Goal: Task Accomplishment & Management: Use online tool/utility

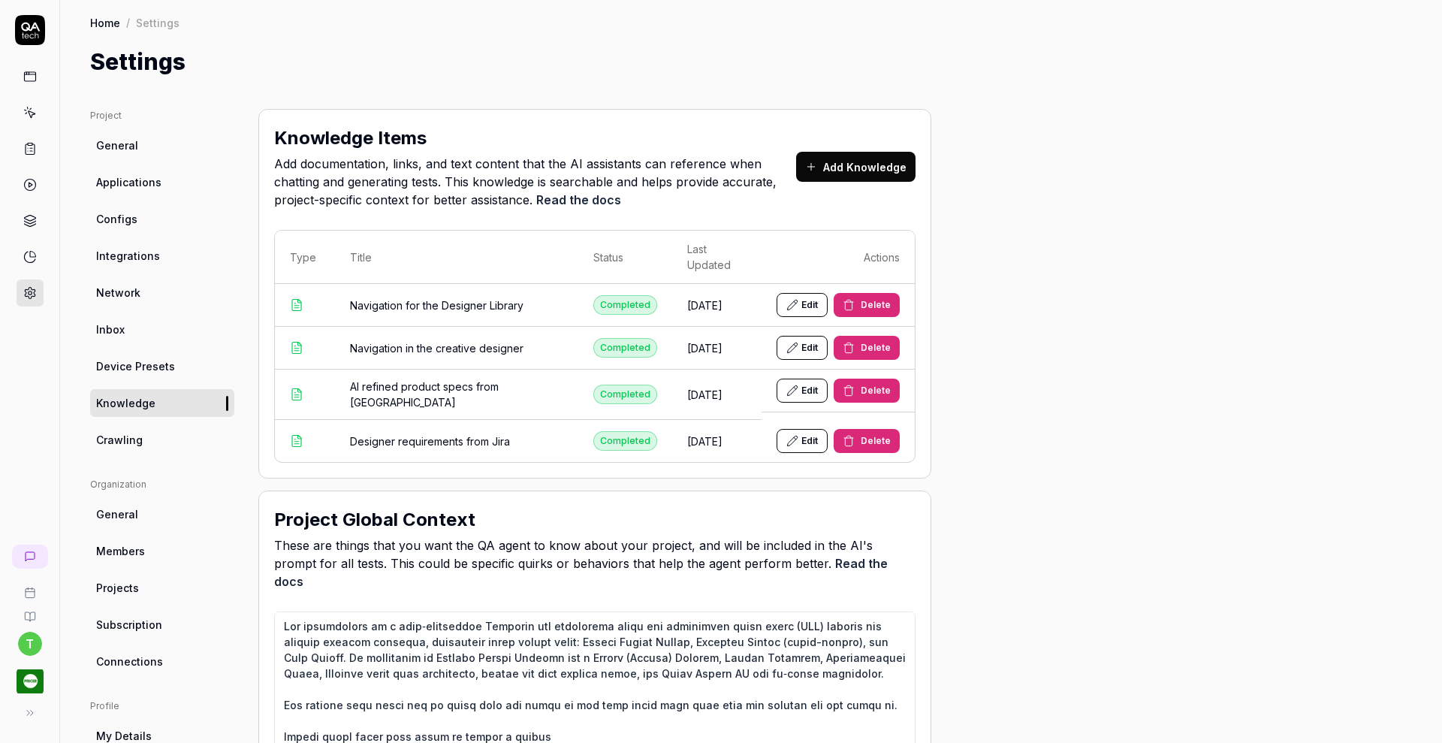
scroll to position [710, 0]
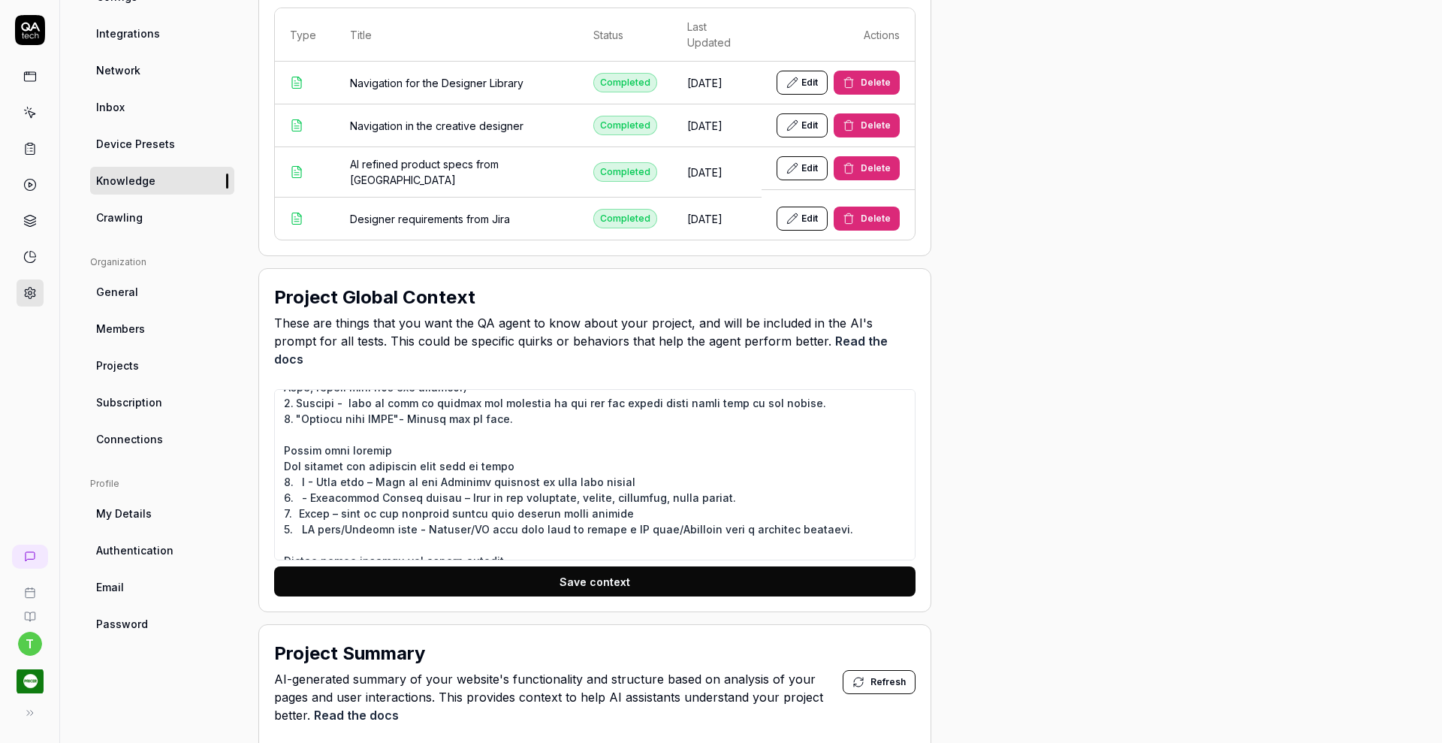
type textarea "*"
click at [32, 150] on icon at bounding box center [30, 149] width 14 height 14
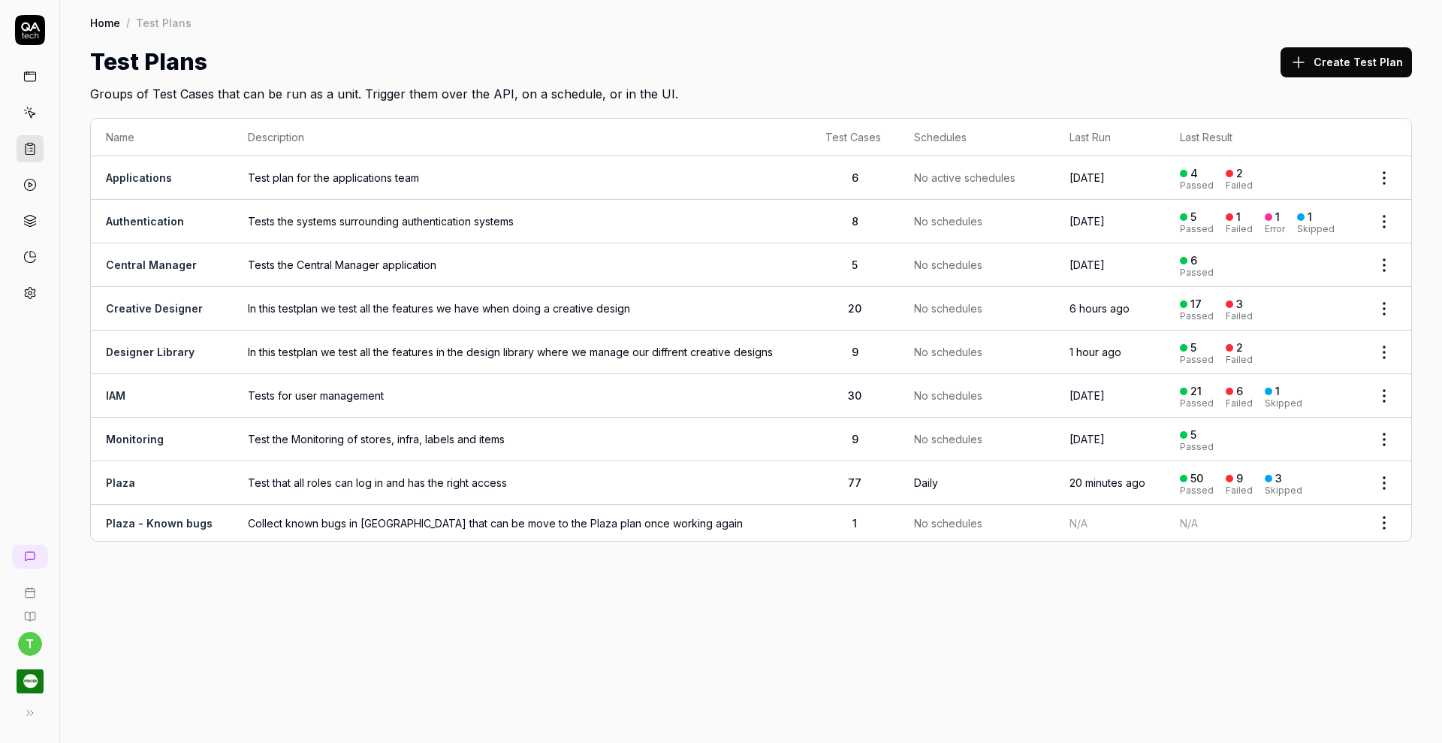
click at [165, 302] on link "Creative Designer" at bounding box center [154, 308] width 97 height 13
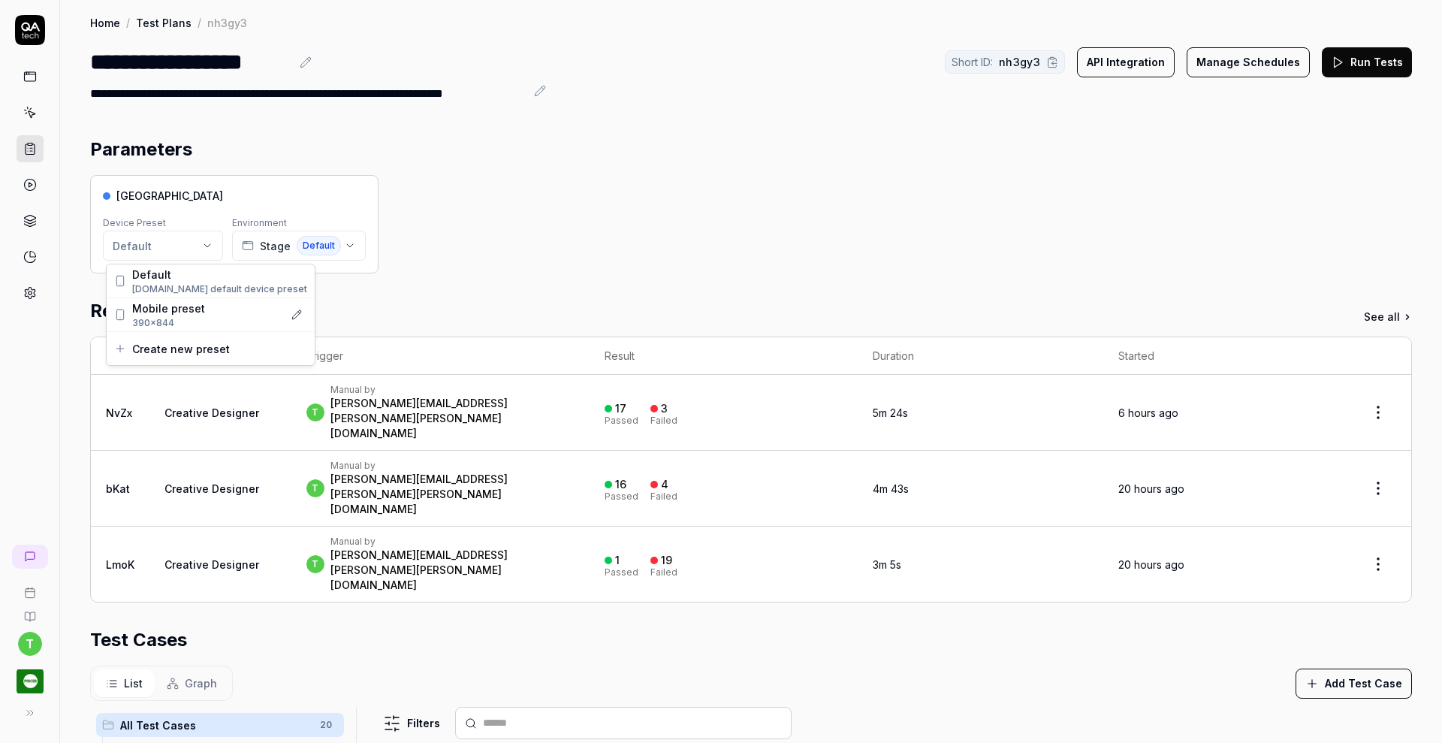
click at [205, 251] on html "**********" at bounding box center [721, 371] width 1442 height 743
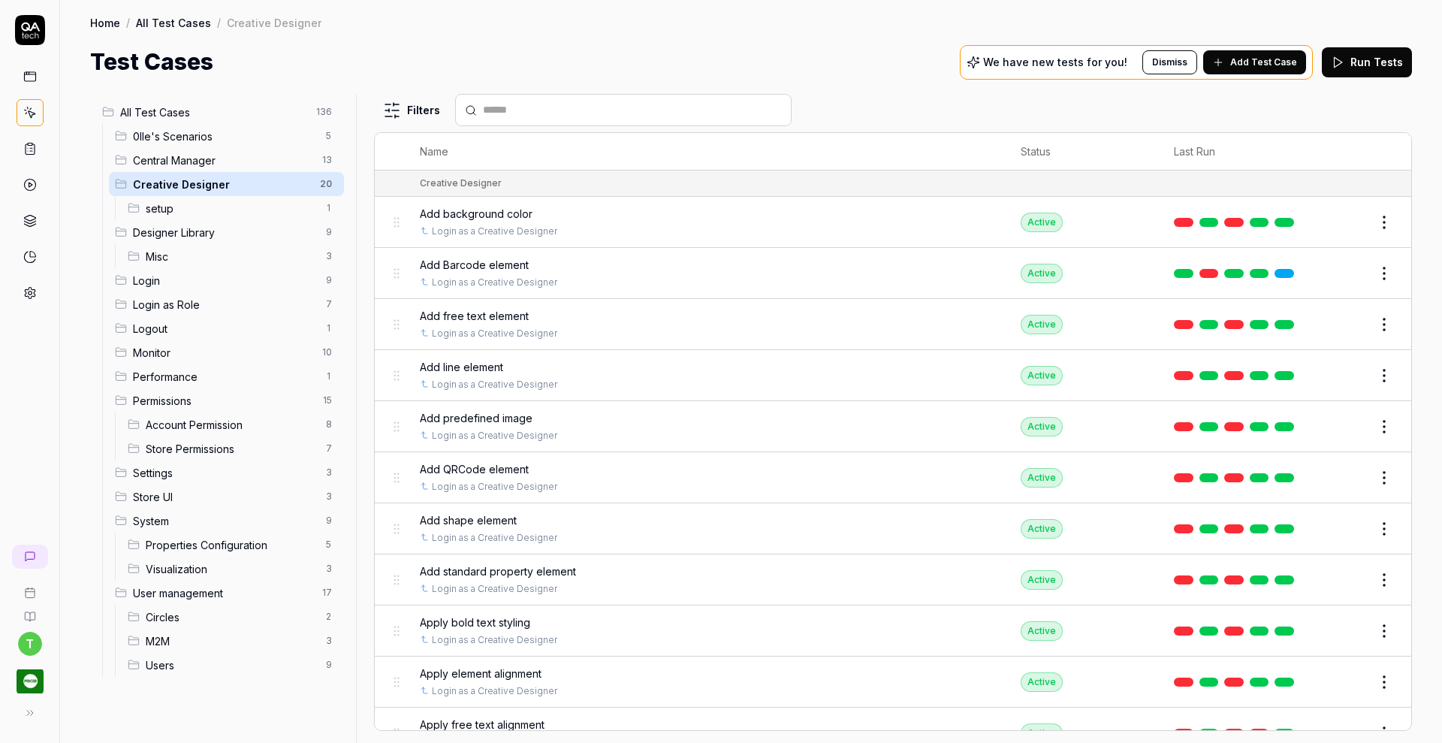
click at [451, 312] on span "Add free text element" at bounding box center [474, 316] width 109 height 16
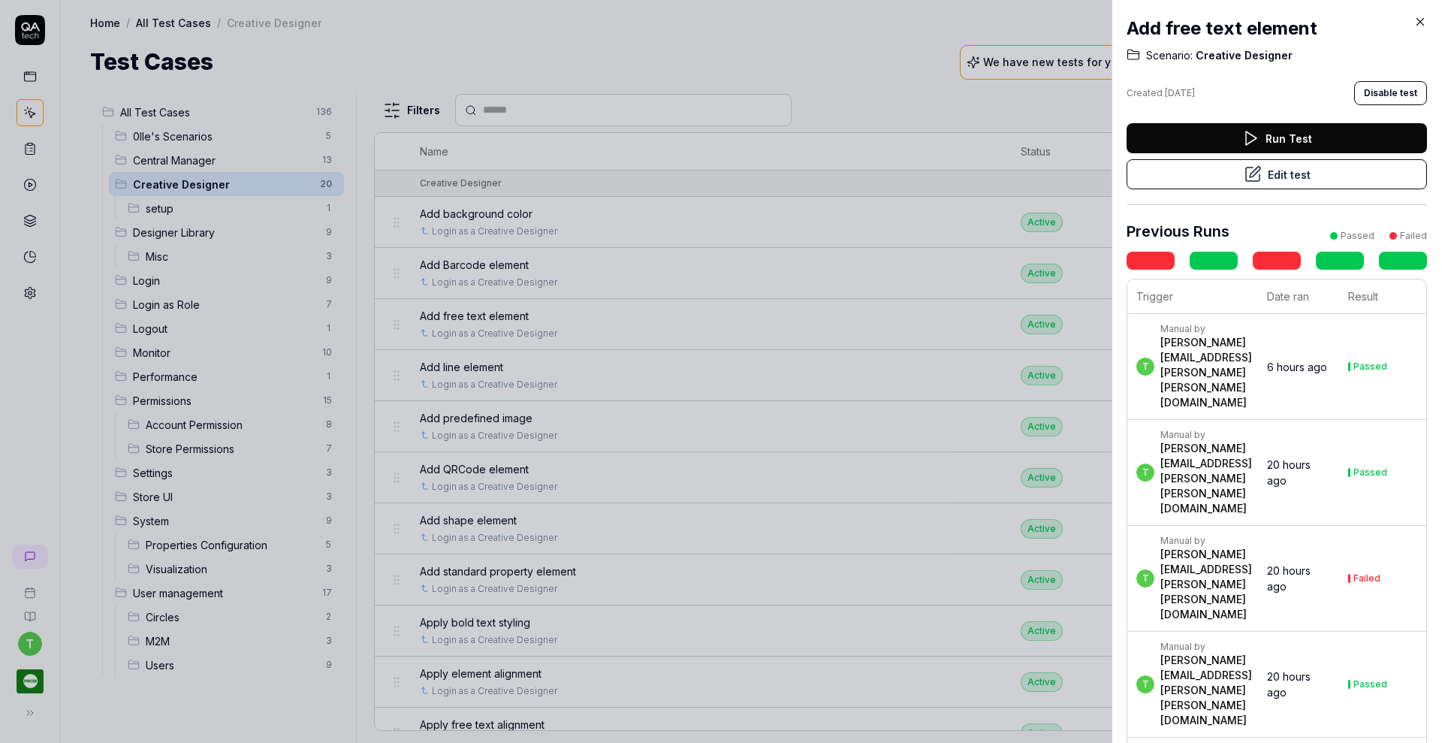
click at [1231, 174] on button "Edit test" at bounding box center [1277, 174] width 300 height 30
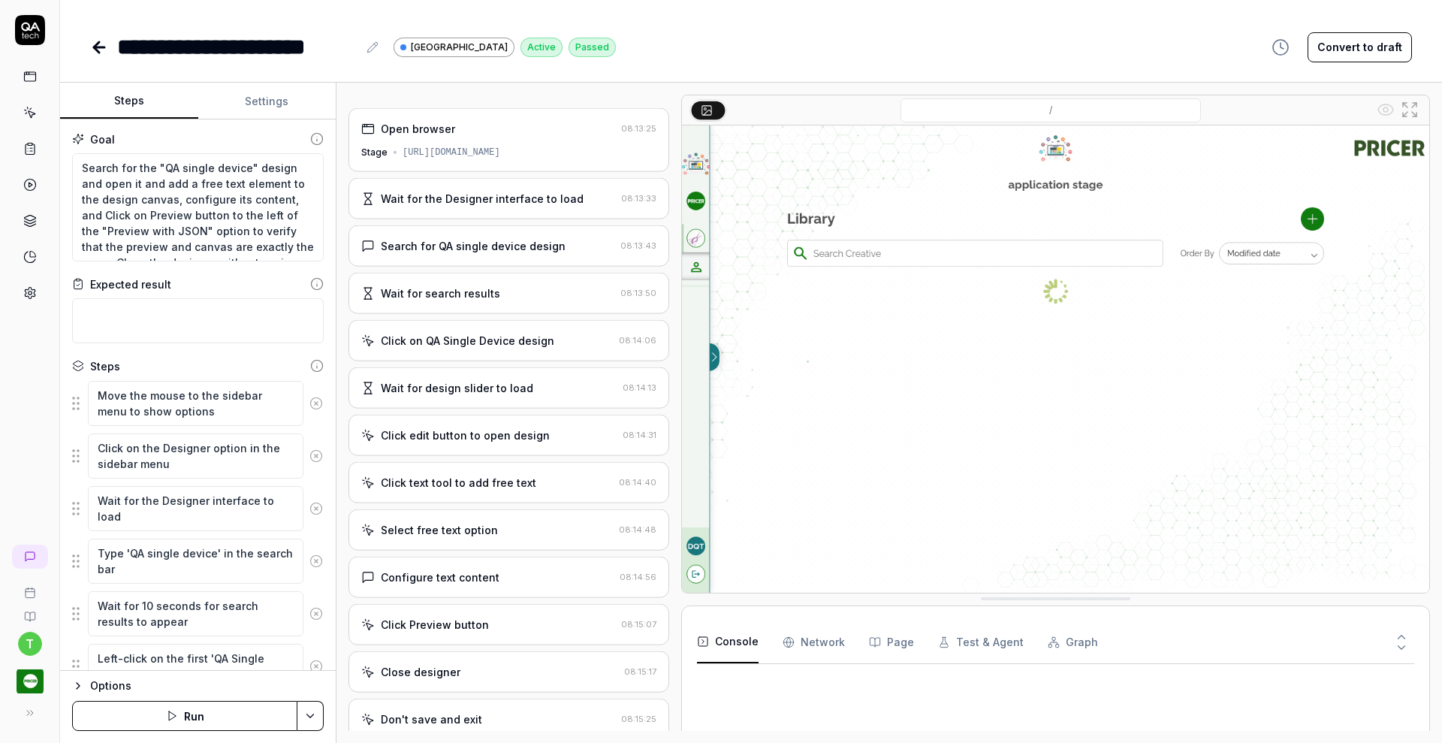
type textarea "*"
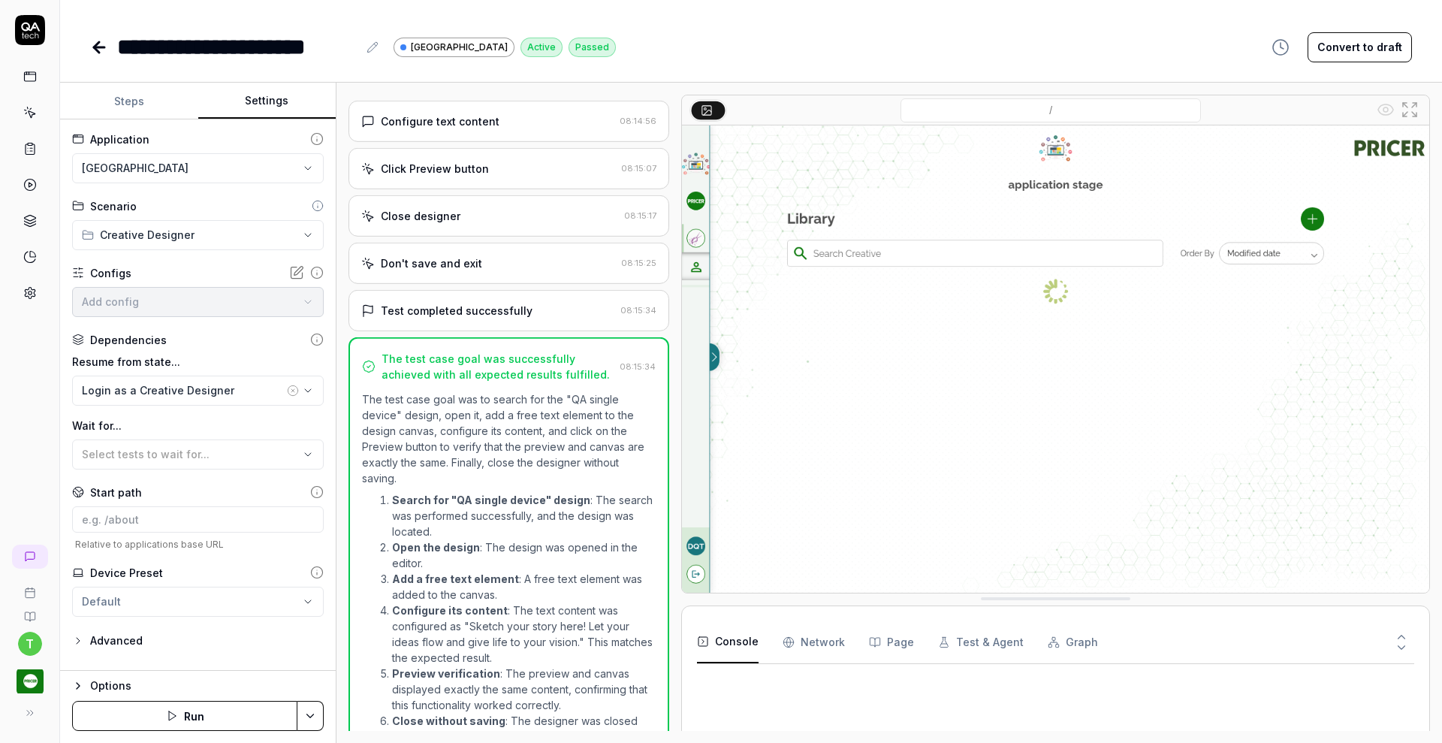
click at [269, 89] on button "Settings" at bounding box center [267, 101] width 138 height 36
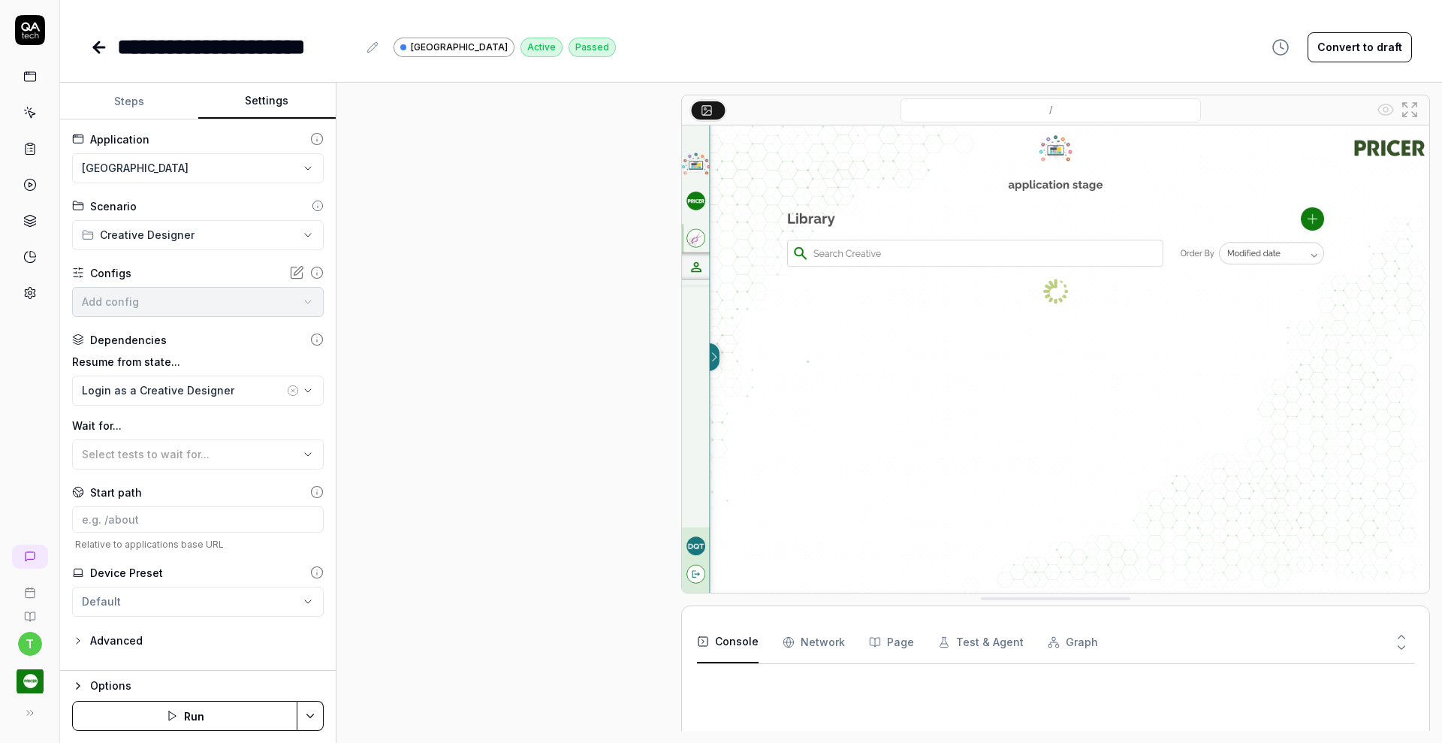
scroll to position [510, 0]
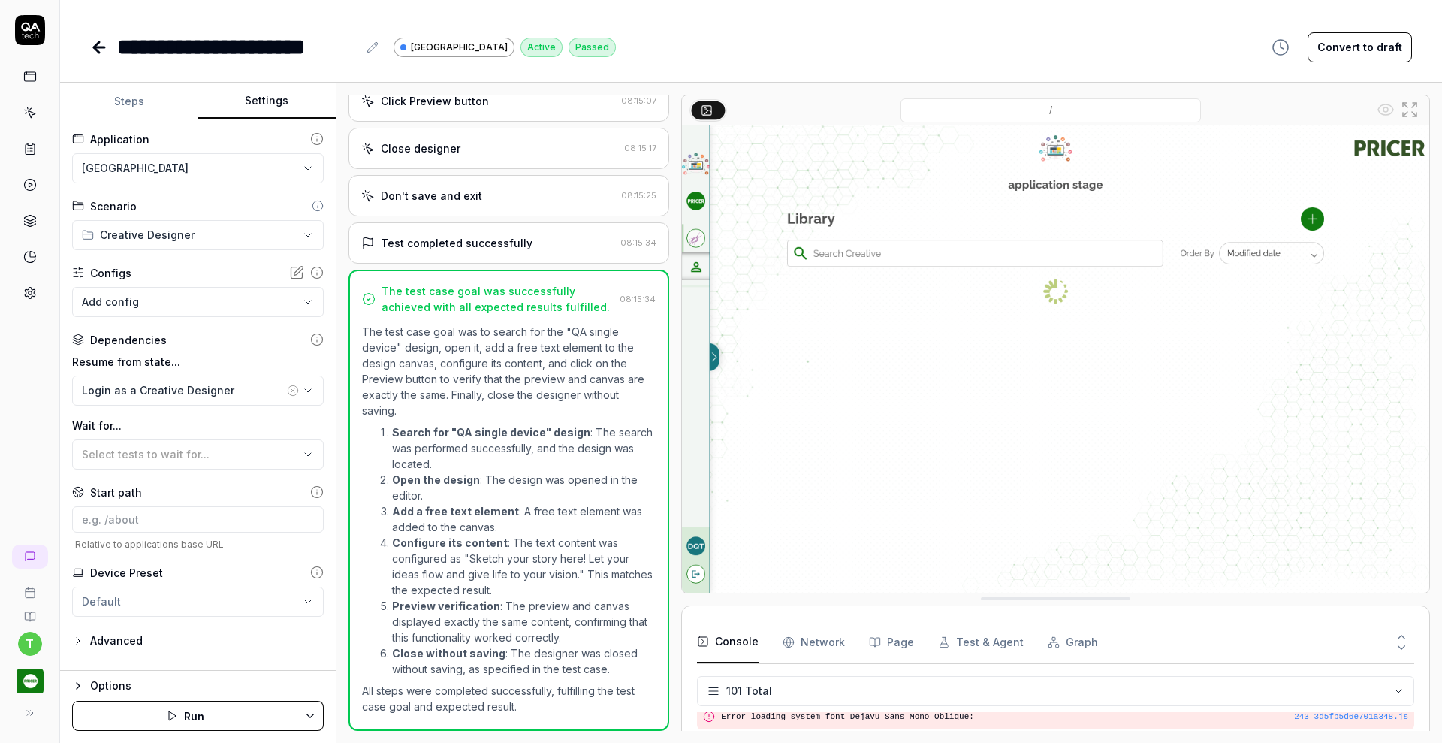
scroll to position [2962, 0]
click at [98, 55] on icon at bounding box center [99, 47] width 18 height 18
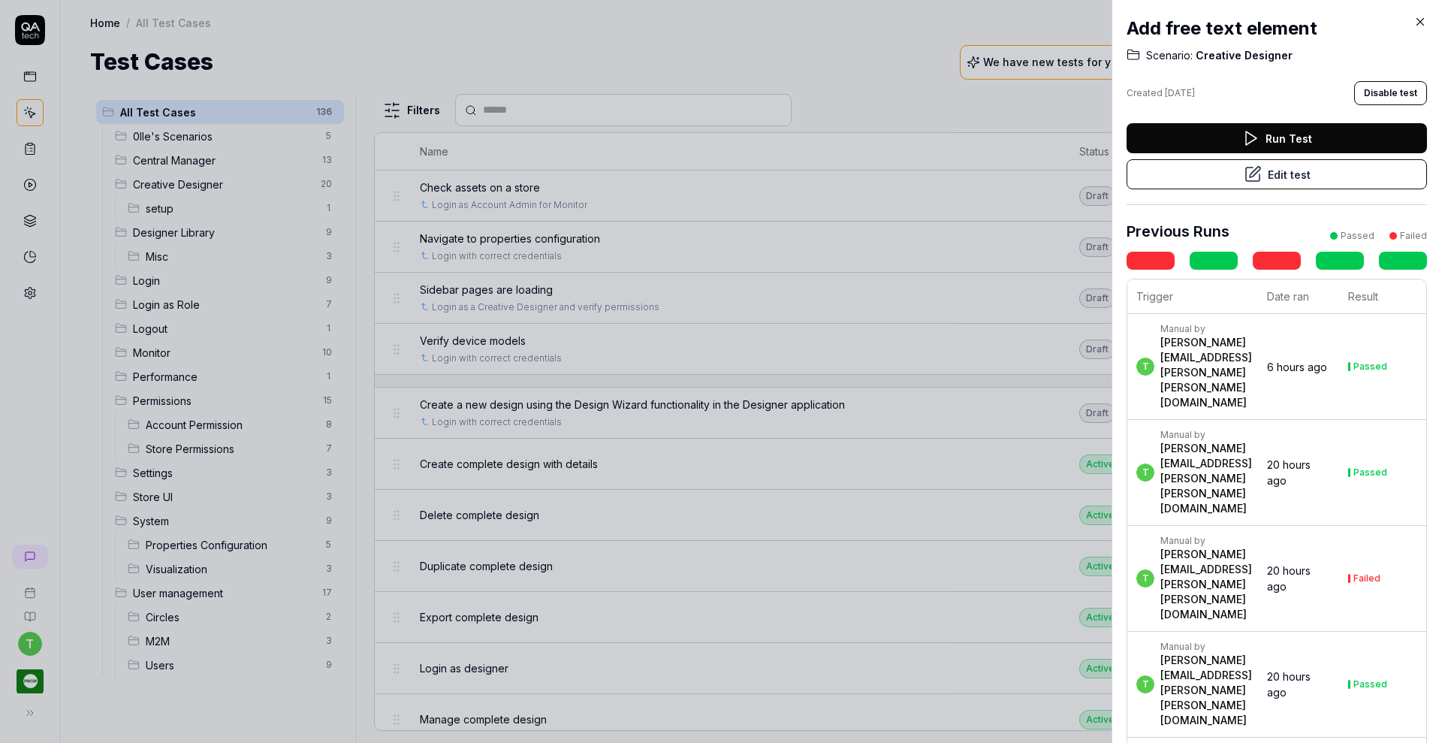
click at [173, 180] on div at bounding box center [721, 371] width 1442 height 743
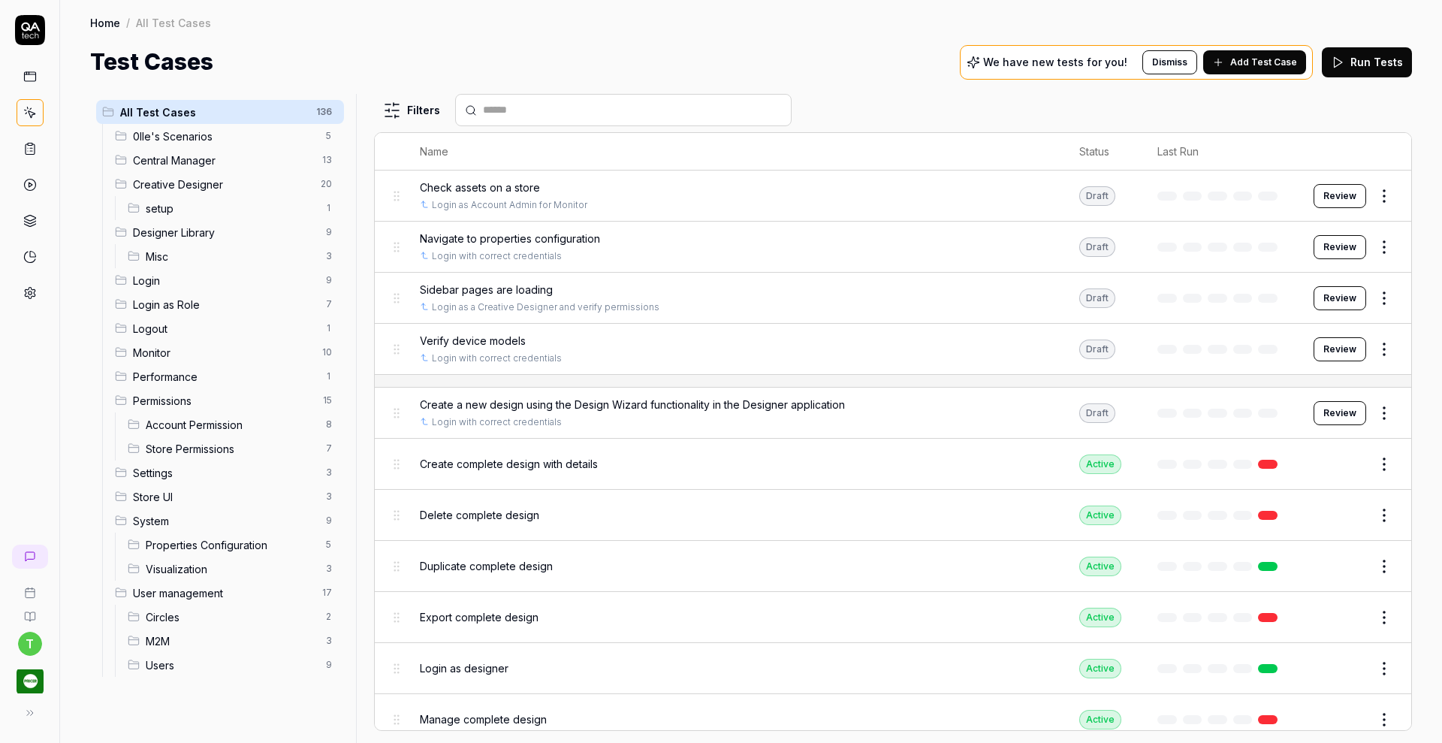
click at [173, 176] on span "Creative Designer" at bounding box center [222, 184] width 179 height 16
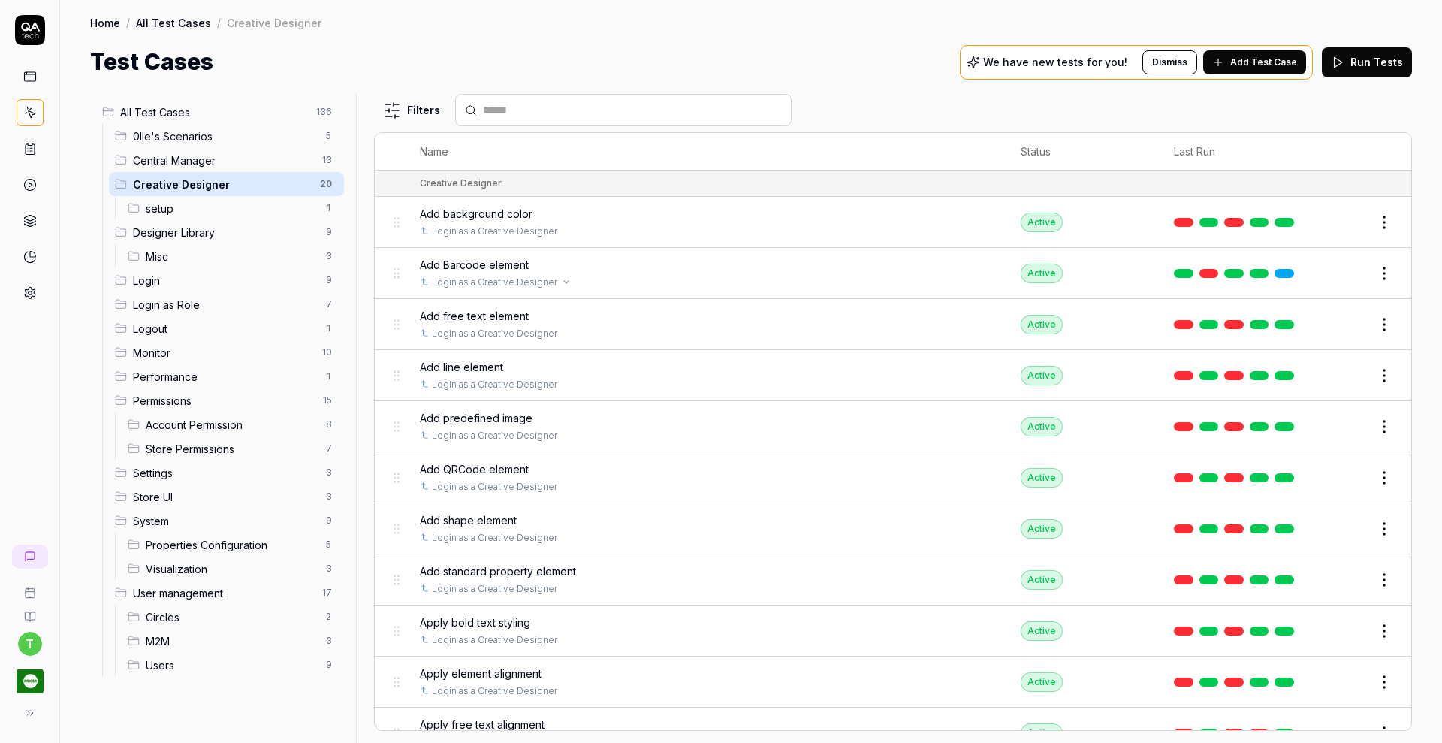
click at [460, 276] on link "Login as a Creative Designer" at bounding box center [494, 283] width 125 height 14
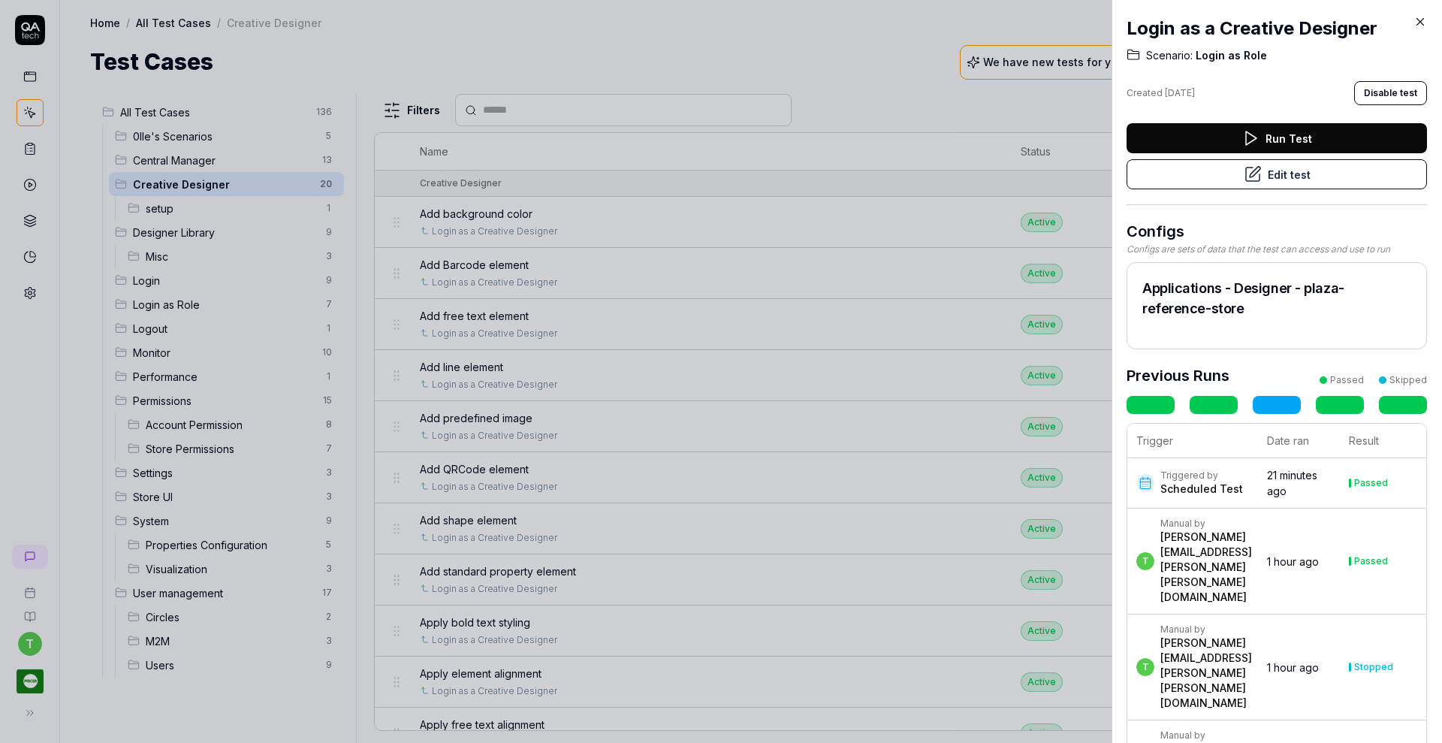
click at [1202, 176] on button "Edit test" at bounding box center [1277, 174] width 300 height 30
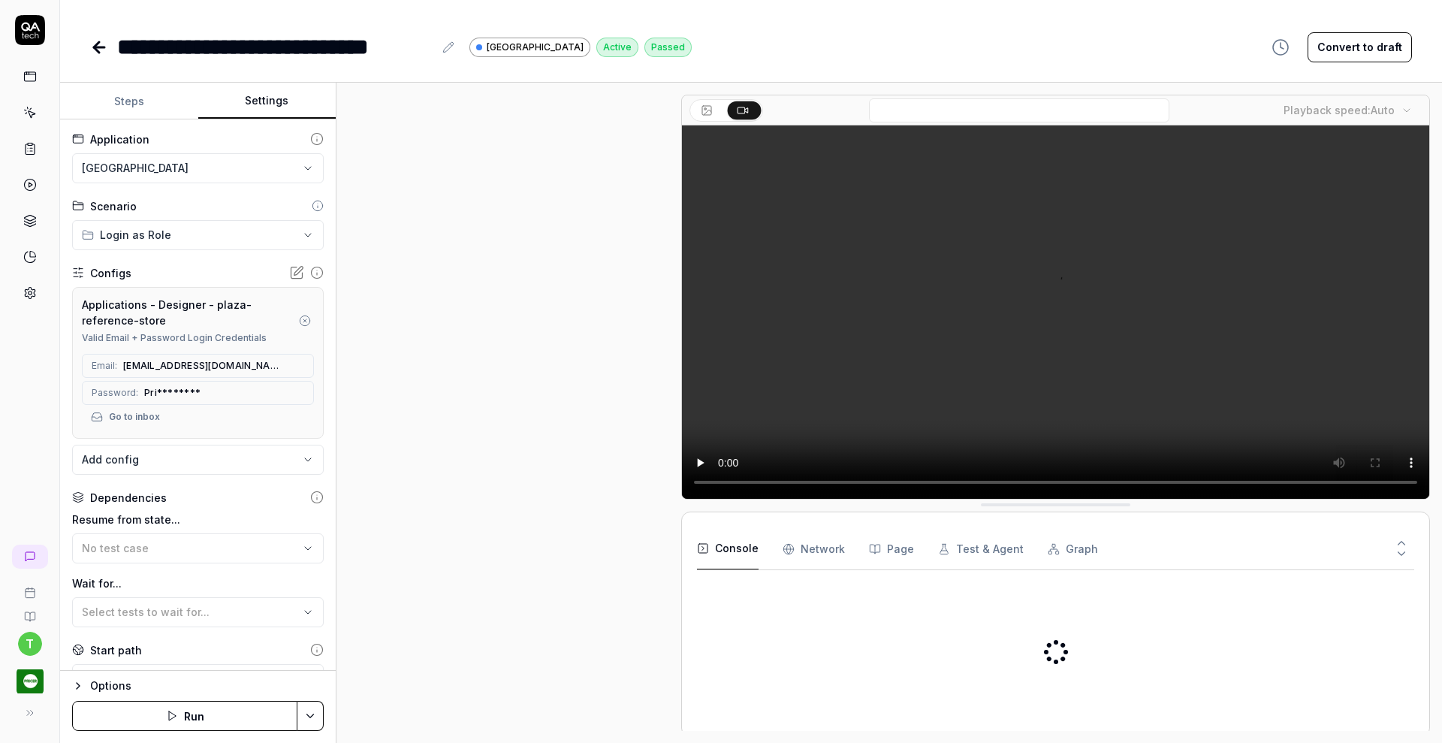
type textarea "*"
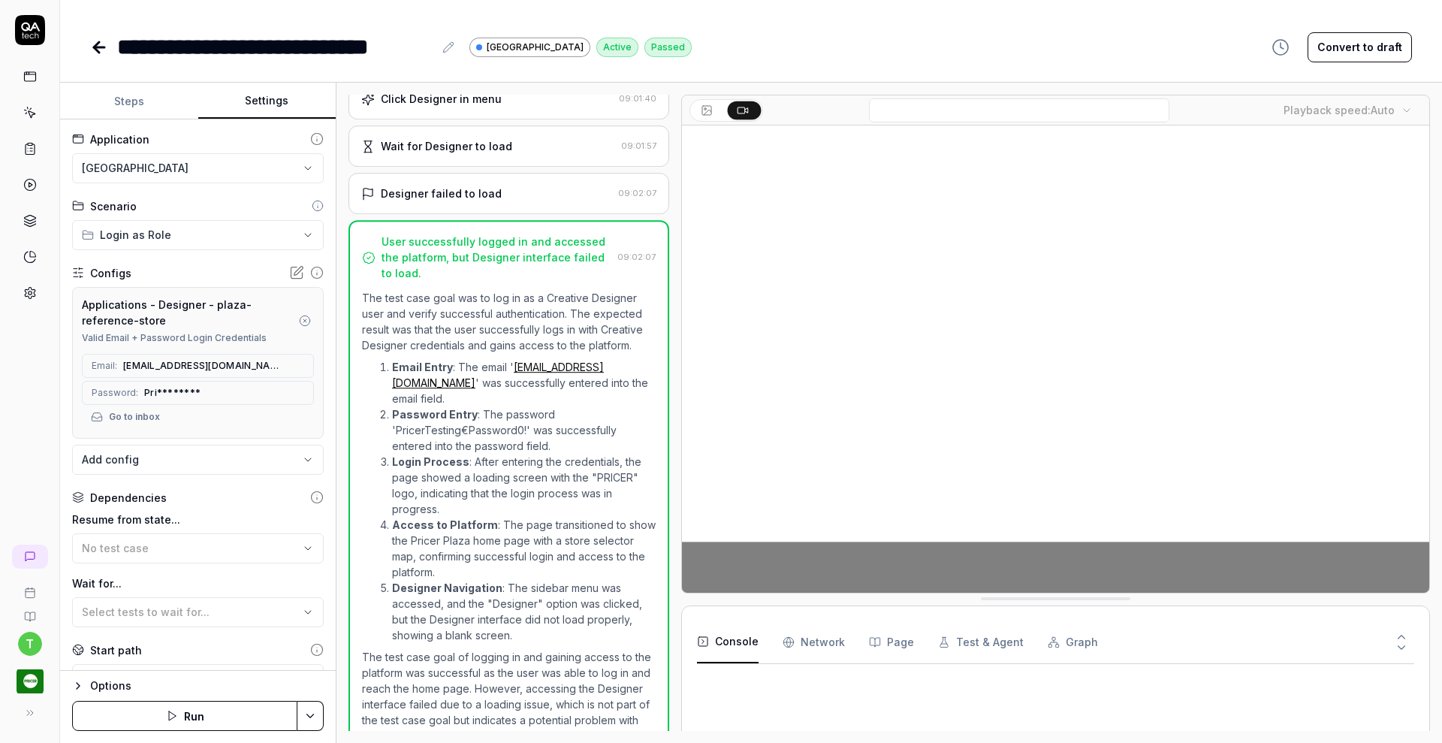
click at [258, 93] on button "Settings" at bounding box center [267, 101] width 138 height 36
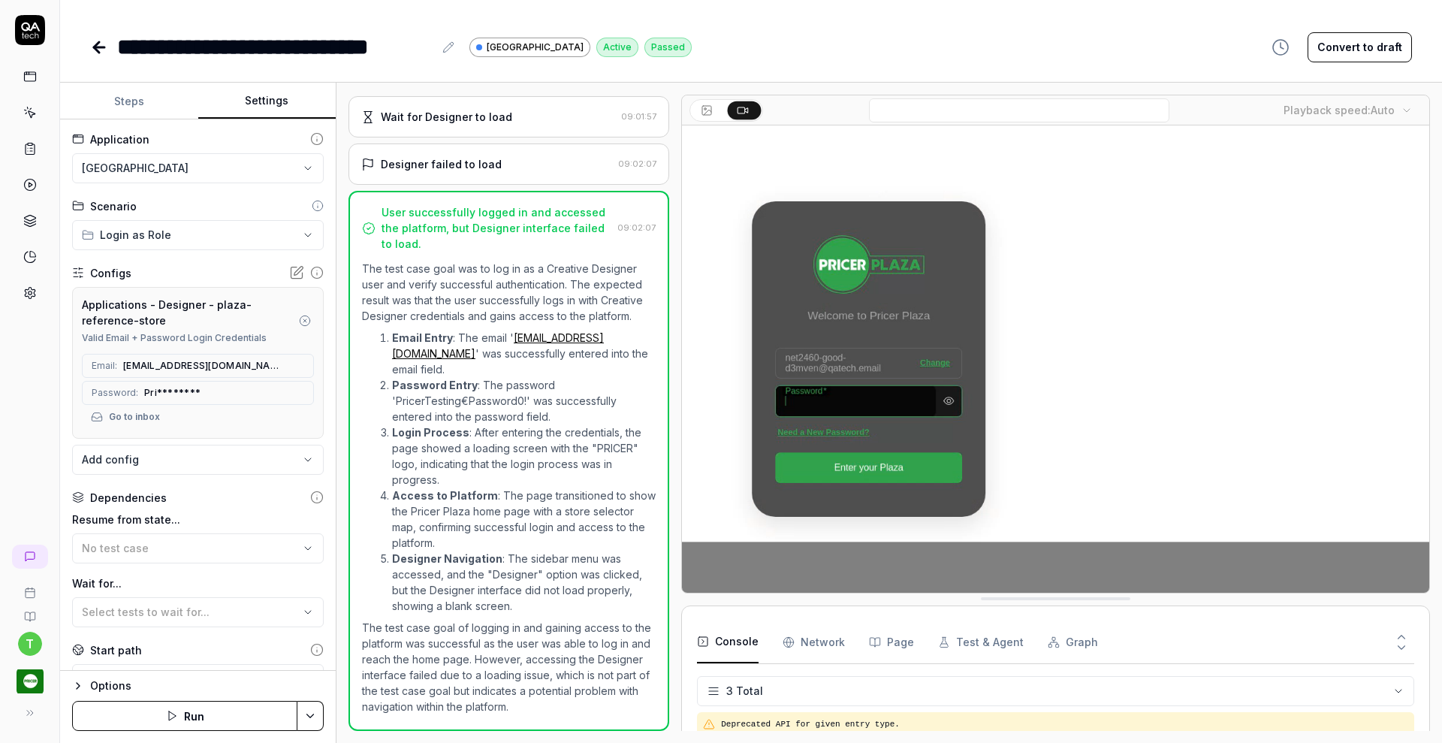
scroll to position [6, 0]
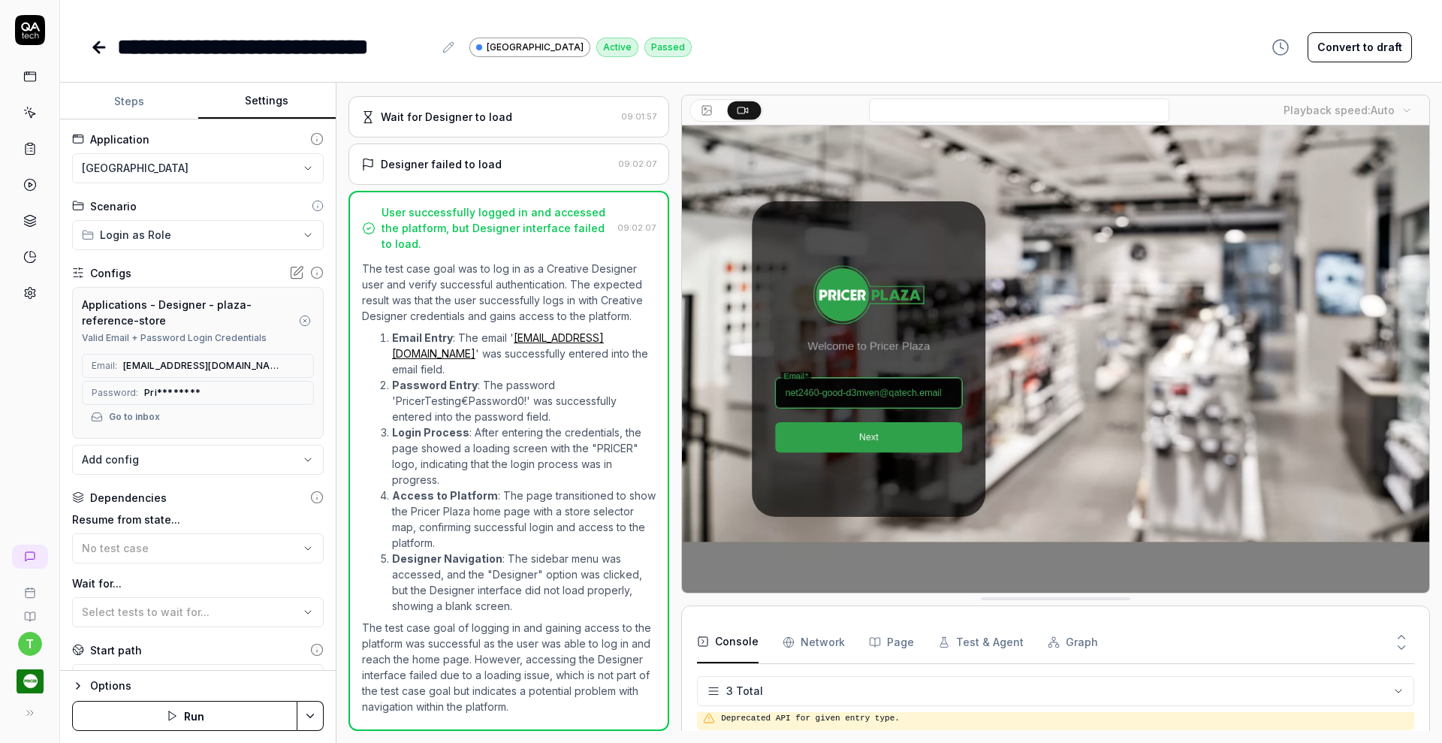
click at [97, 48] on icon at bounding box center [99, 47] width 18 height 18
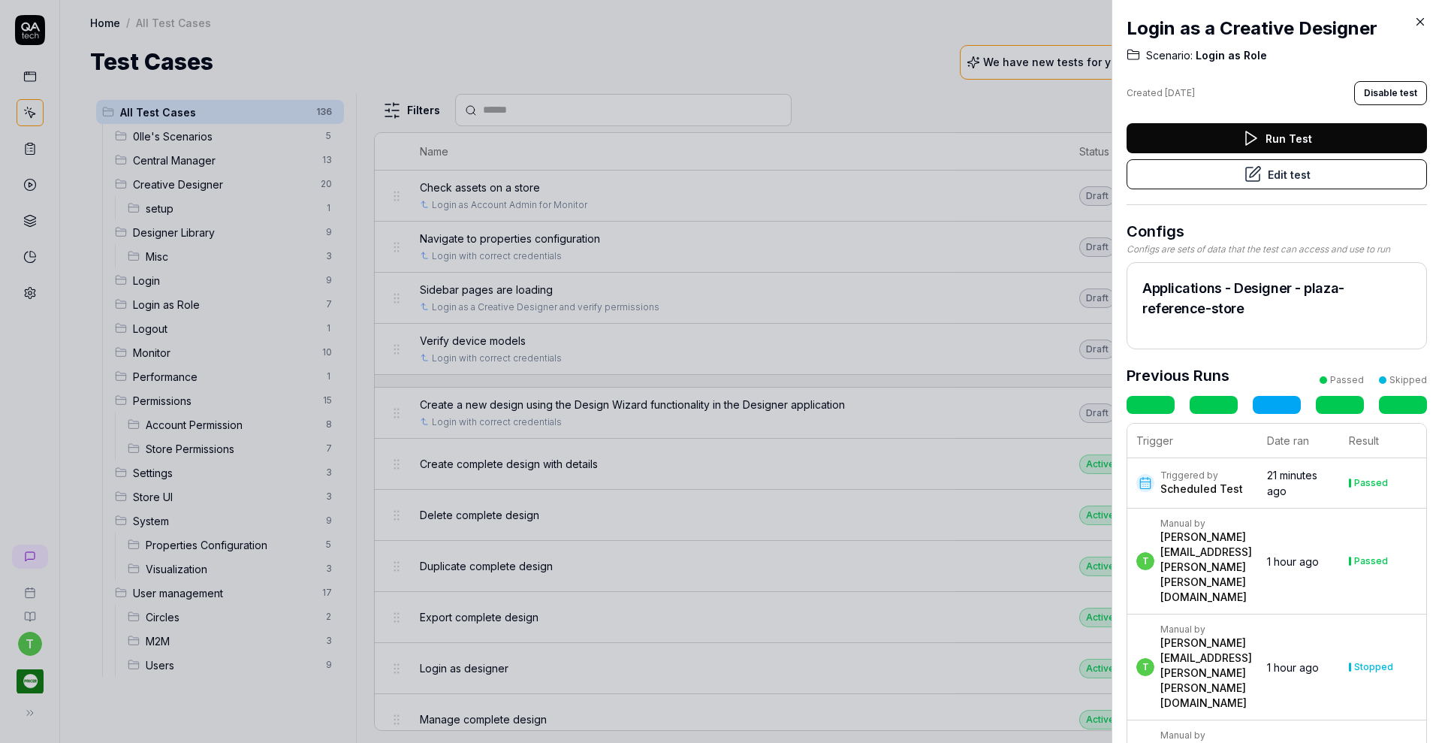
click at [31, 145] on div at bounding box center [721, 371] width 1442 height 743
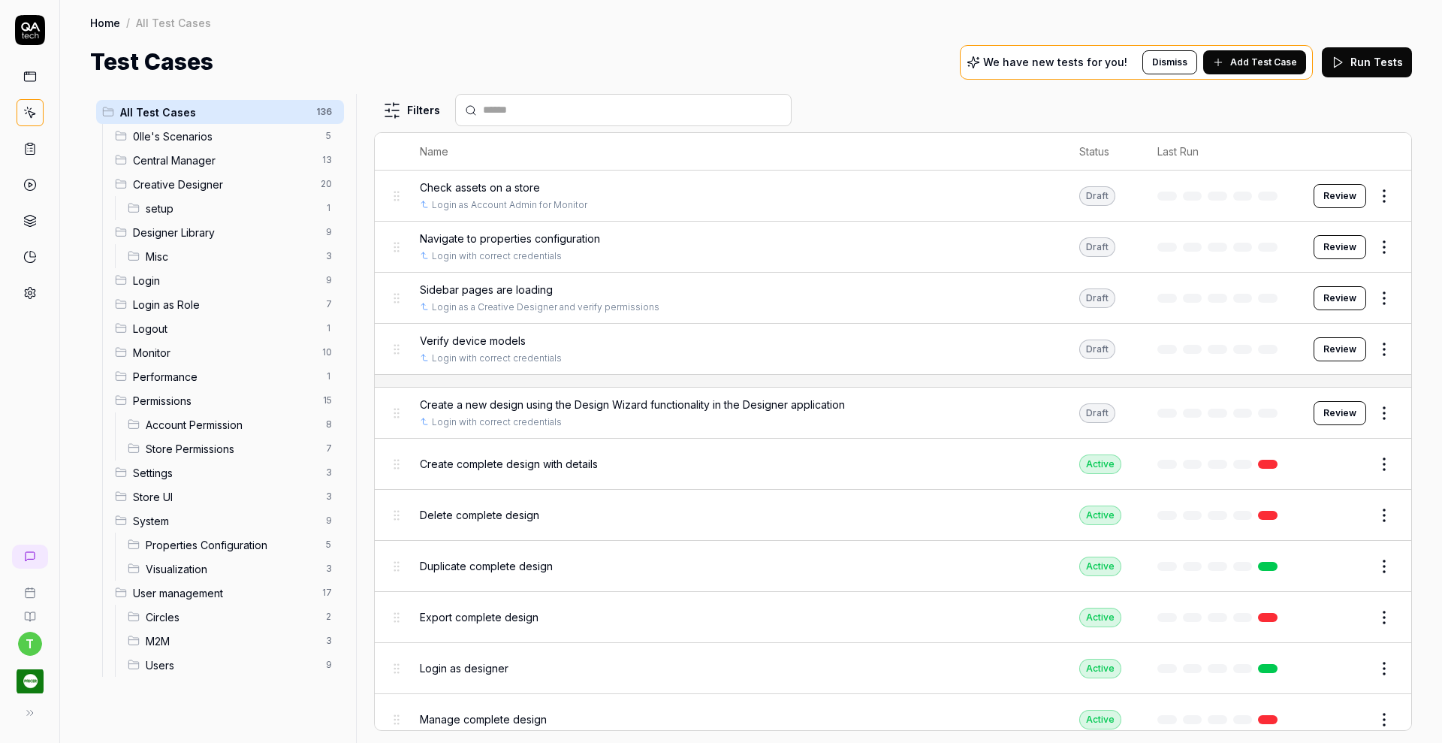
click at [31, 145] on rect at bounding box center [30, 144] width 5 height 2
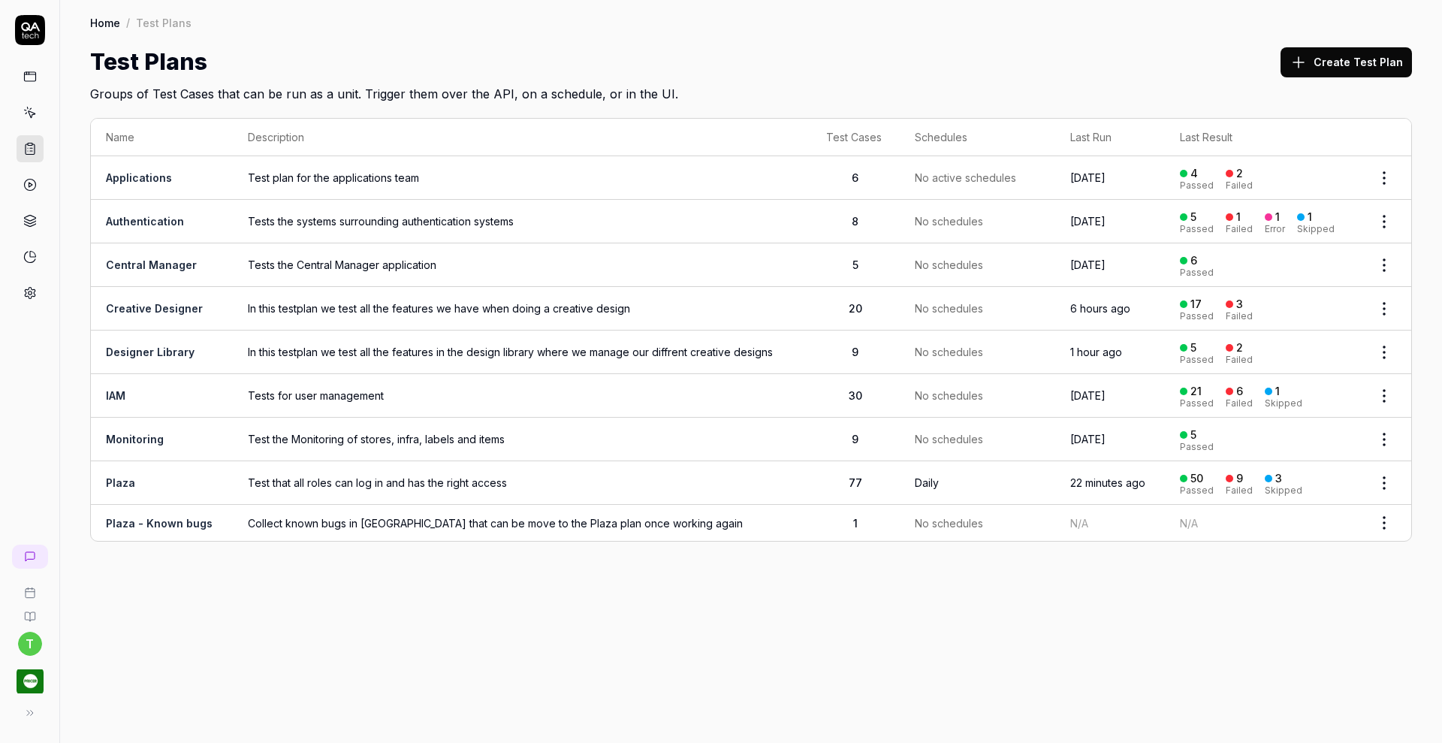
click at [161, 304] on link "Creative Designer" at bounding box center [154, 308] width 97 height 13
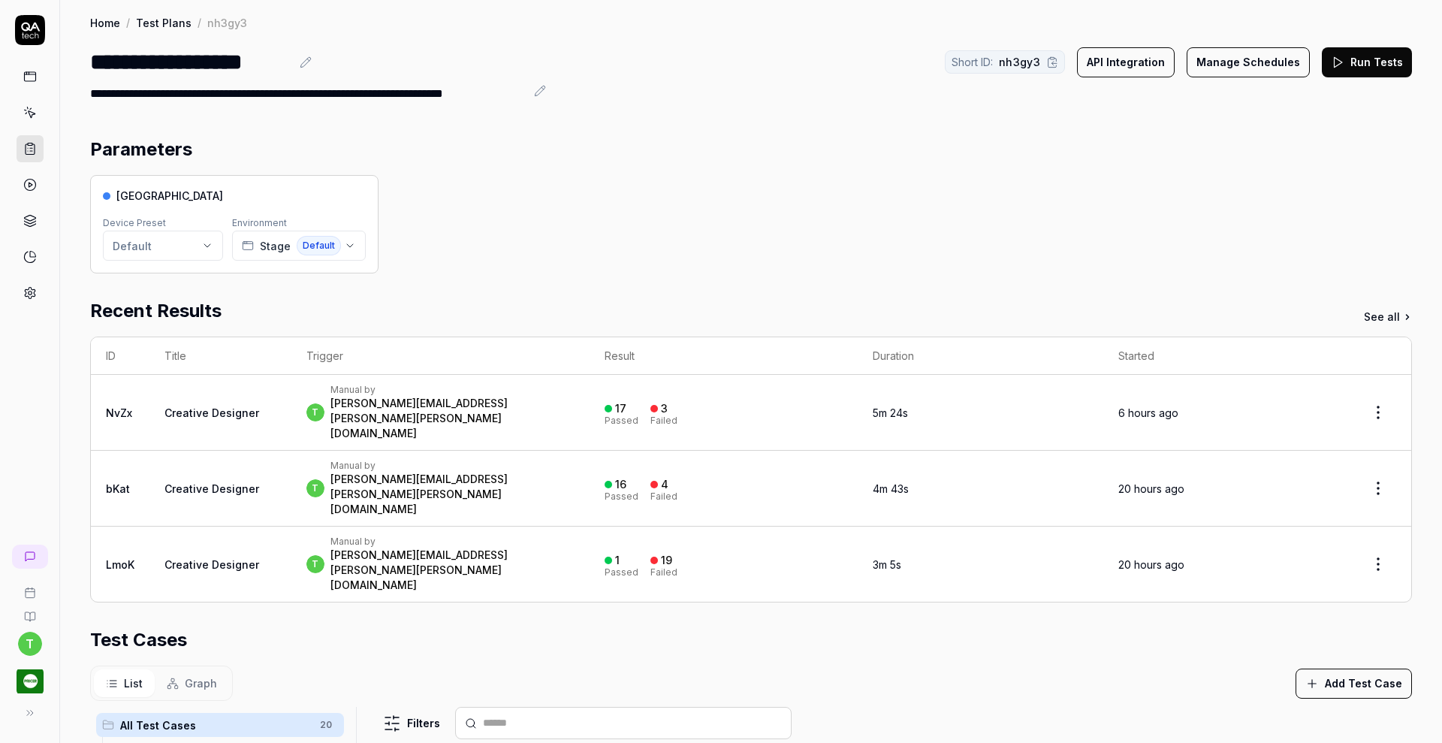
click at [204, 239] on html "**********" at bounding box center [721, 371] width 1442 height 743
click at [173, 320] on span "390×844" at bounding box center [204, 323] width 145 height 14
click at [1350, 59] on button "Run Tests" at bounding box center [1367, 62] width 90 height 30
